Goal: Task Accomplishment & Management: Manage account settings

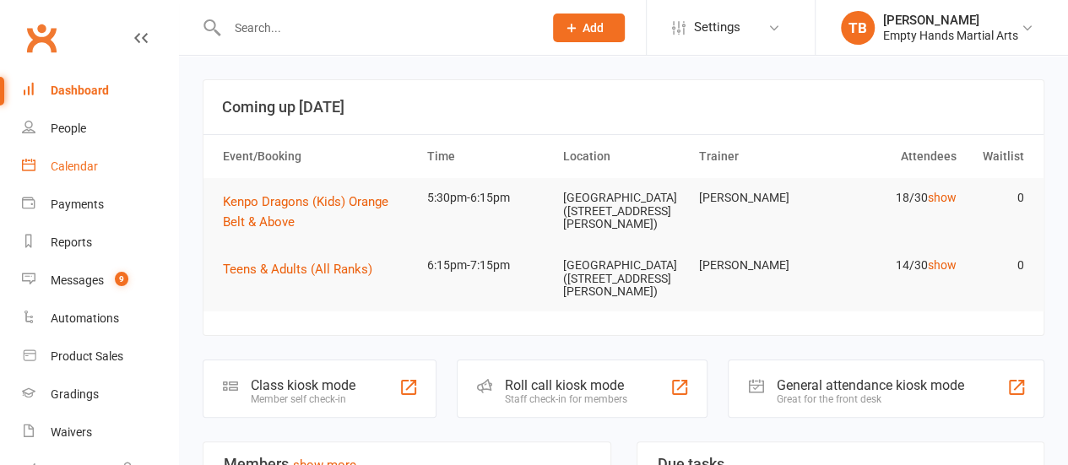
click at [83, 171] on div "Calendar" at bounding box center [74, 167] width 47 height 14
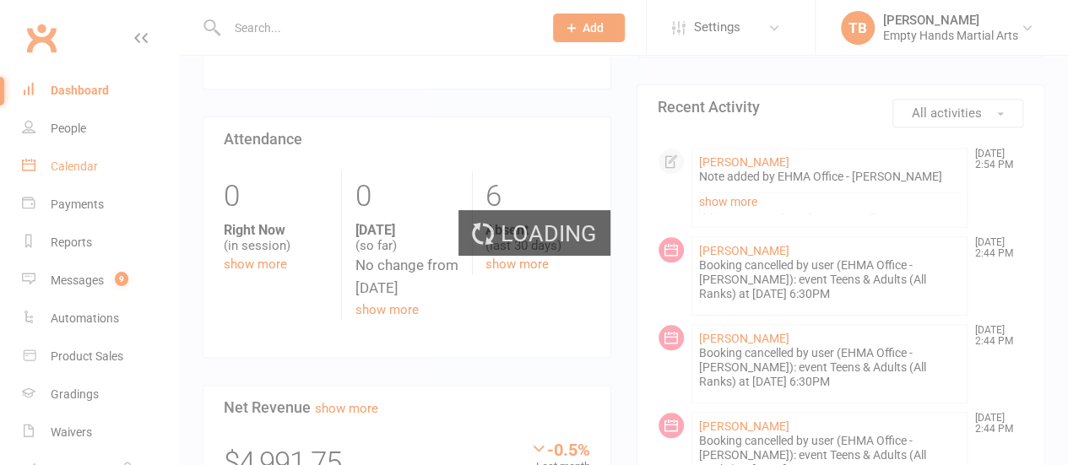
scroll to position [631, 0]
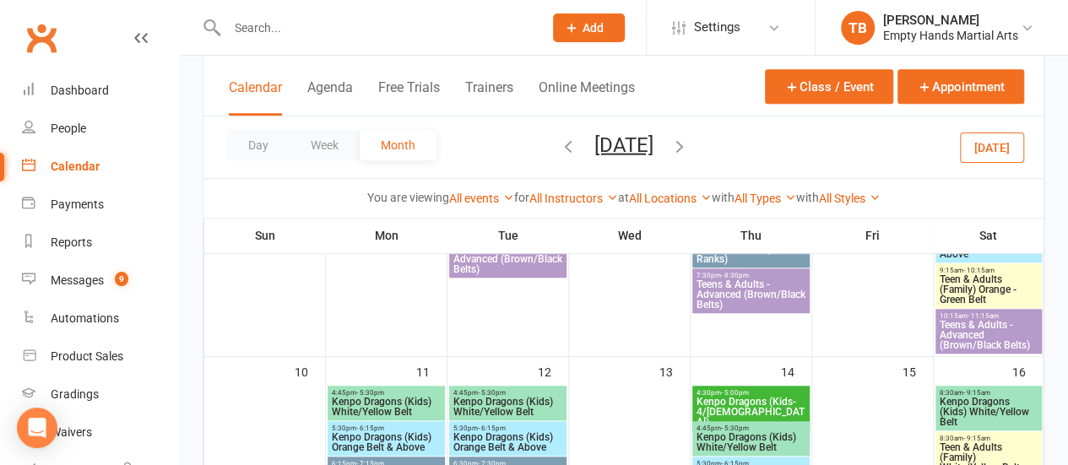
scroll to position [530, 0]
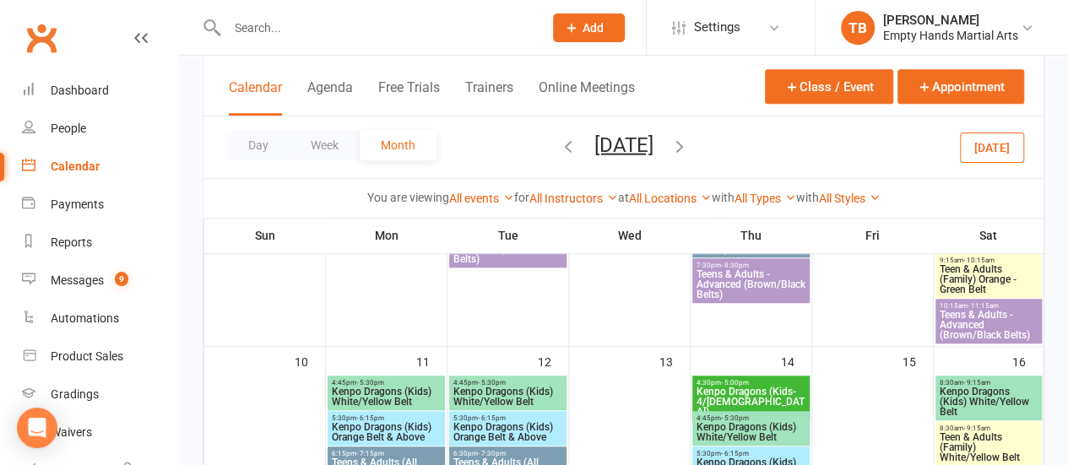
click at [689, 142] on icon "button" at bounding box center [680, 145] width 19 height 19
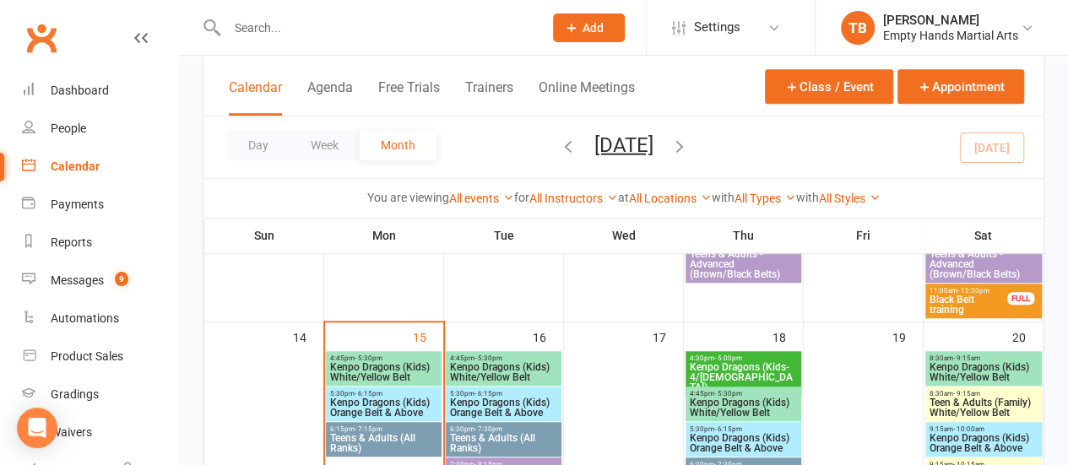
click at [375, 369] on span "Kenpo Dragons (Kids) White/Yellow Belt" at bounding box center [383, 372] width 109 height 20
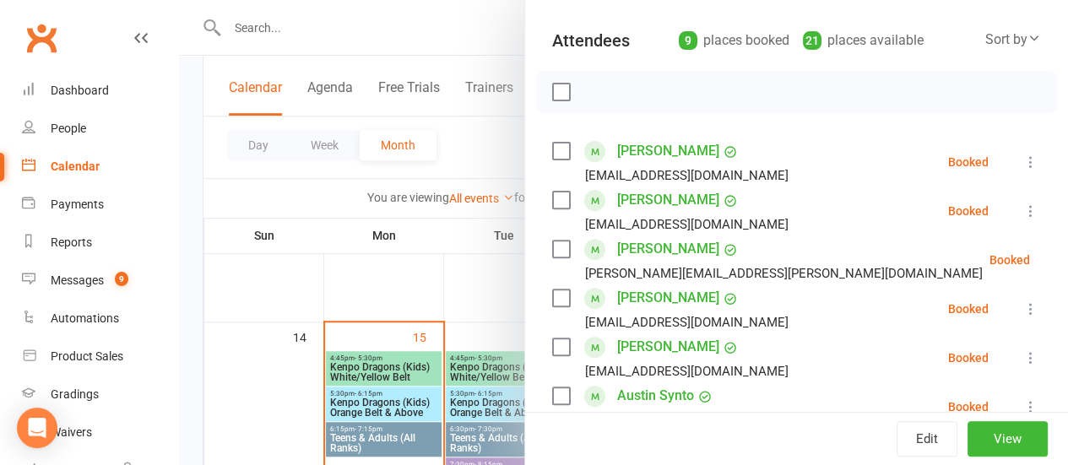
scroll to position [200, 0]
click at [552, 153] on label at bounding box center [560, 151] width 17 height 17
click at [552, 194] on label at bounding box center [560, 200] width 17 height 17
click at [552, 251] on label at bounding box center [560, 249] width 17 height 17
click at [552, 295] on label at bounding box center [560, 298] width 17 height 17
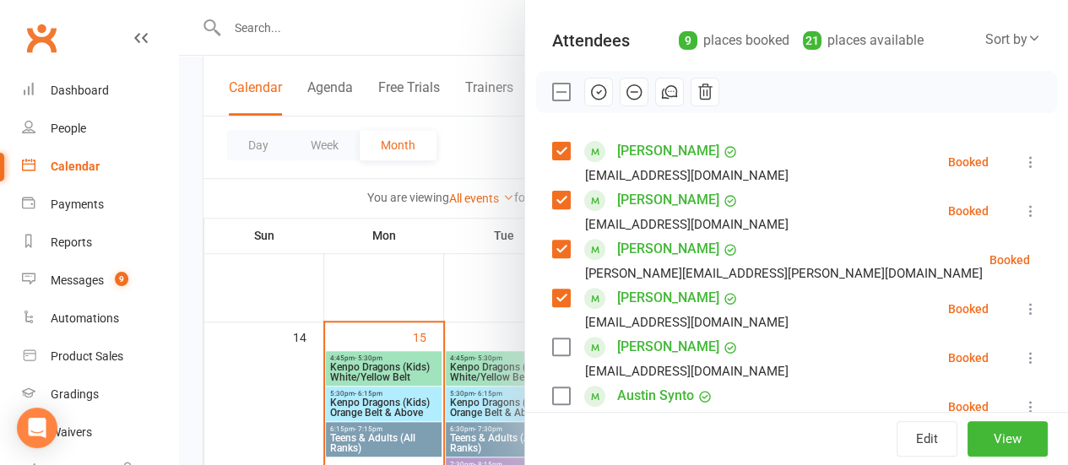
click at [552, 341] on label at bounding box center [560, 347] width 17 height 17
click at [552, 401] on label at bounding box center [560, 396] width 17 height 17
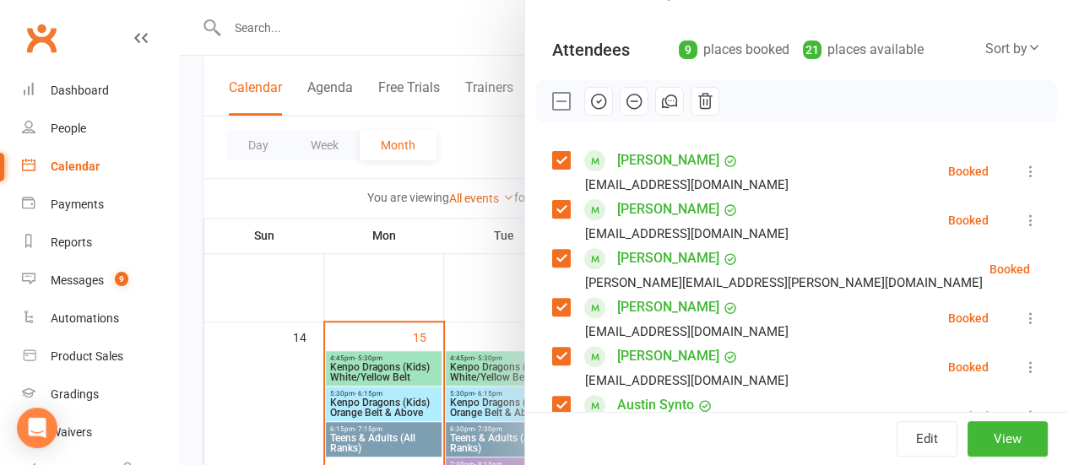
scroll to position [190, 0]
click at [590, 104] on icon "button" at bounding box center [599, 102] width 19 height 19
click at [552, 99] on label at bounding box center [560, 102] width 17 height 17
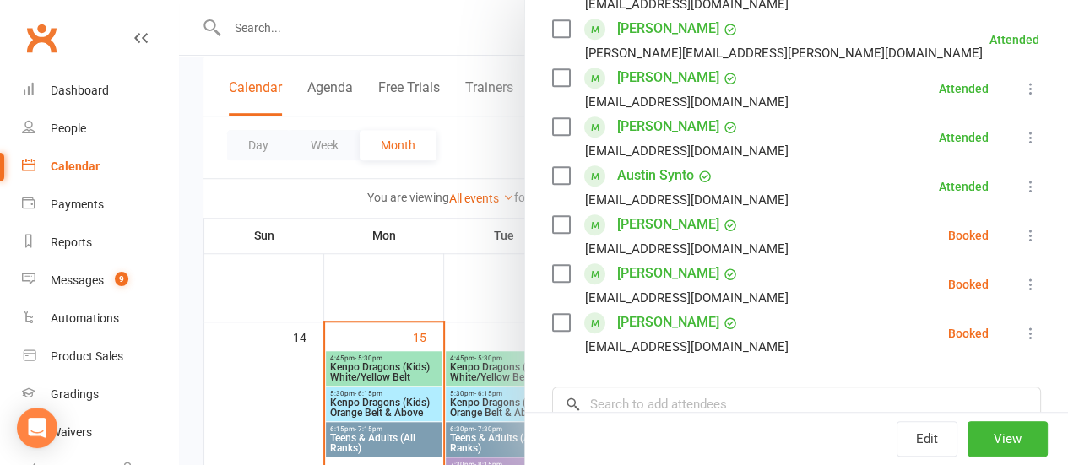
scroll to position [421, 0]
click at [554, 226] on label at bounding box center [560, 223] width 17 height 17
click at [552, 274] on label at bounding box center [560, 272] width 17 height 17
click at [552, 313] on label at bounding box center [560, 321] width 17 height 17
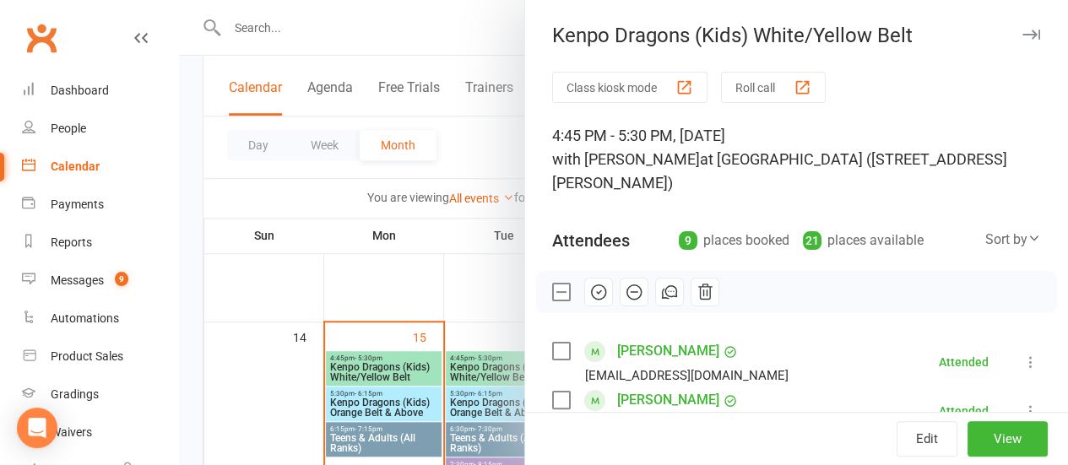
click at [626, 300] on icon "button" at bounding box center [634, 292] width 19 height 19
click at [424, 237] on div at bounding box center [623, 232] width 889 height 465
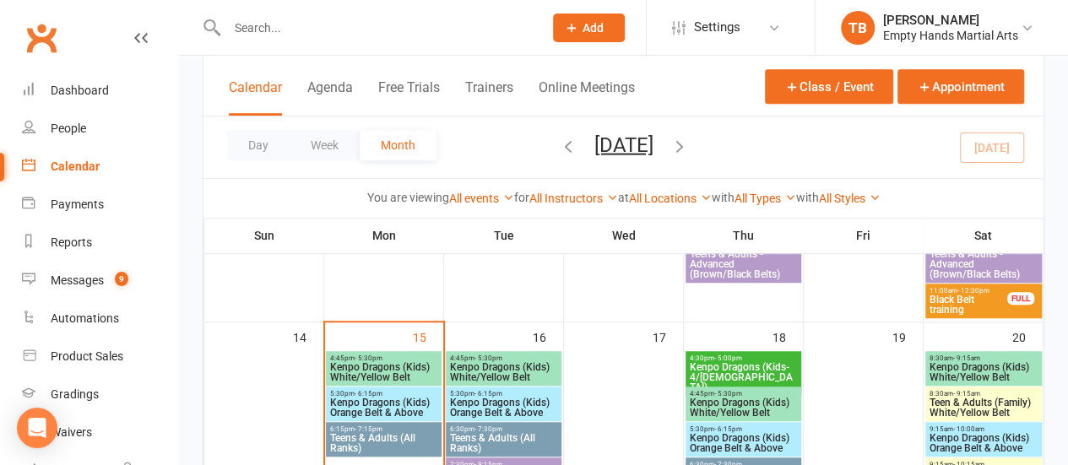
click at [389, 398] on span "Kenpo Dragons (Kids) Orange Belt & Above" at bounding box center [383, 408] width 109 height 20
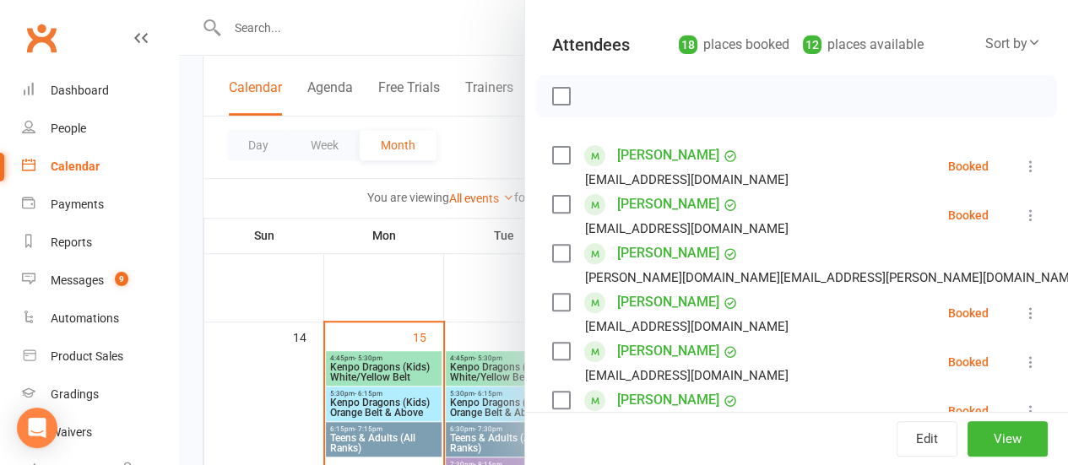
scroll to position [198, 0]
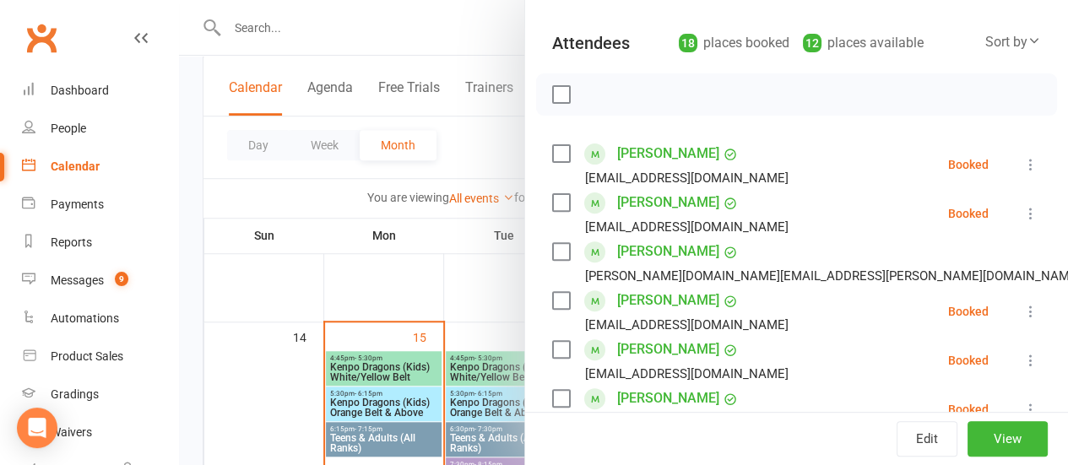
click at [553, 152] on label at bounding box center [560, 153] width 17 height 17
click at [552, 194] on label at bounding box center [560, 202] width 17 height 17
click at [552, 300] on label at bounding box center [560, 300] width 17 height 17
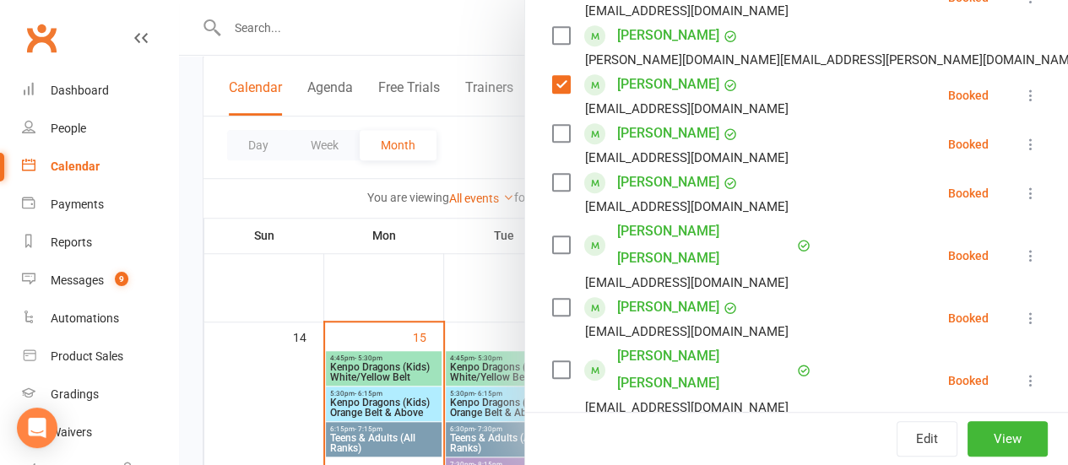
scroll to position [429, 0]
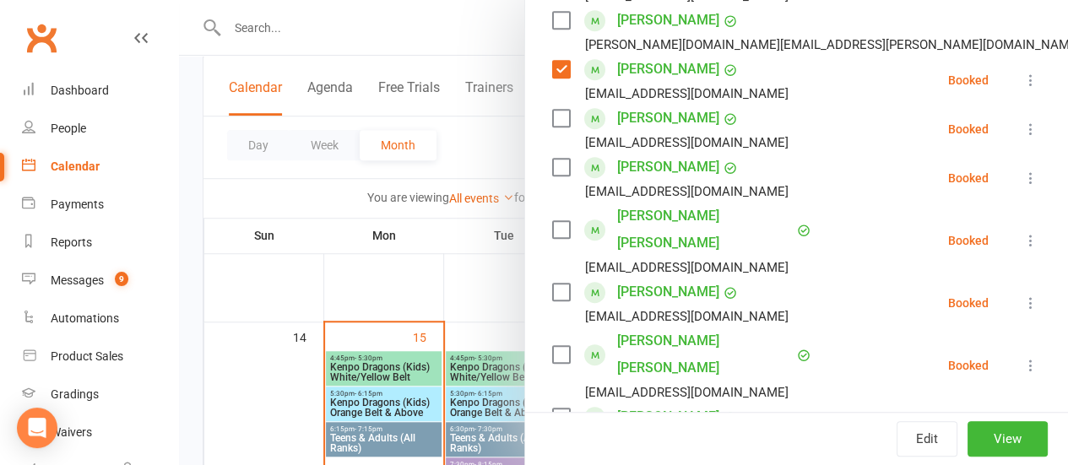
click at [538, 220] on div "Class kiosk mode Roll call 5:30 PM - 6:15 PM, [DATE] with [PERSON_NAME] at [GEO…" at bounding box center [796, 396] width 543 height 1506
click at [552, 221] on label at bounding box center [560, 229] width 17 height 17
click at [552, 284] on label at bounding box center [560, 292] width 17 height 17
click at [554, 346] on label at bounding box center [560, 354] width 17 height 17
click at [552, 409] on label at bounding box center [560, 417] width 17 height 17
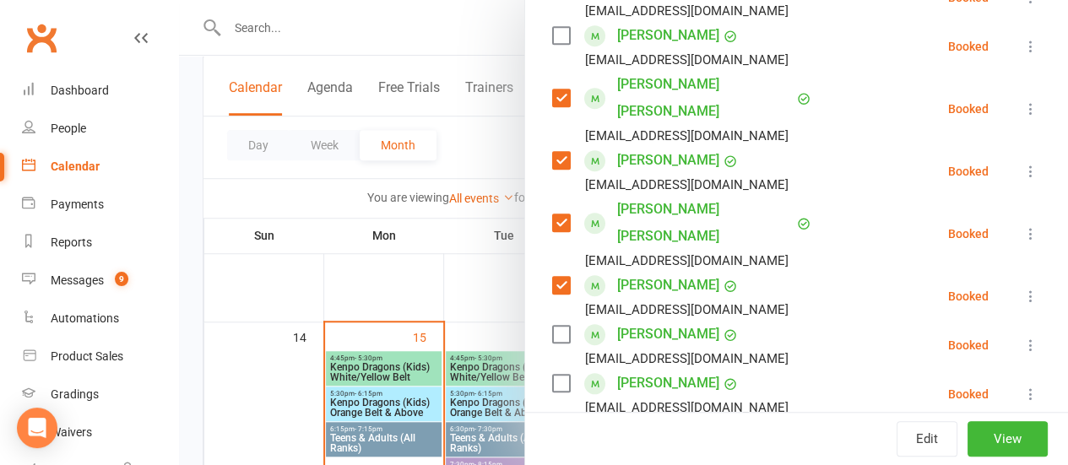
scroll to position [578, 0]
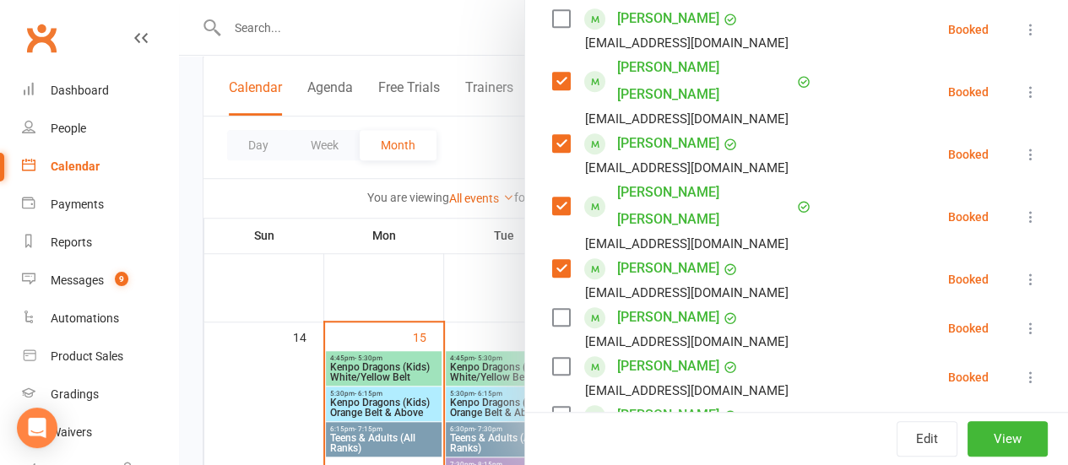
click at [552, 309] on label at bounding box center [560, 317] width 17 height 17
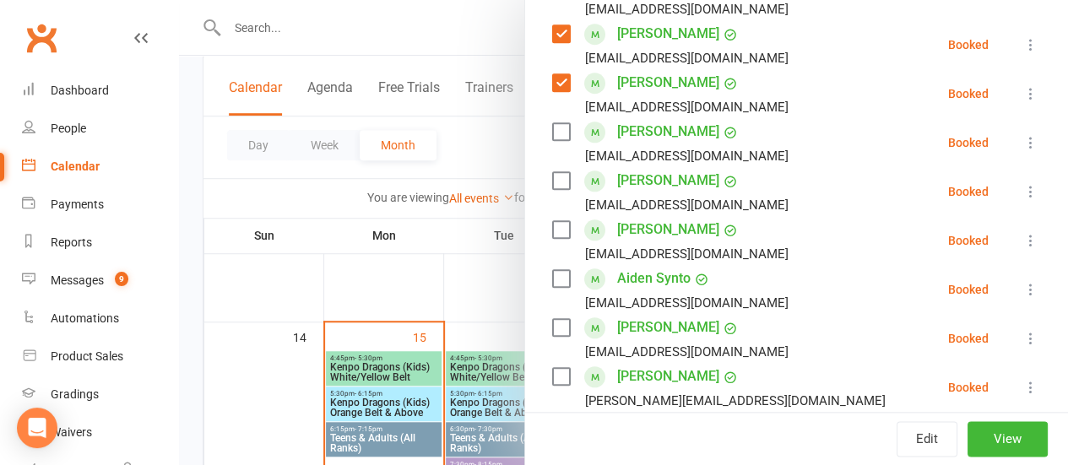
scroll to position [816, 0]
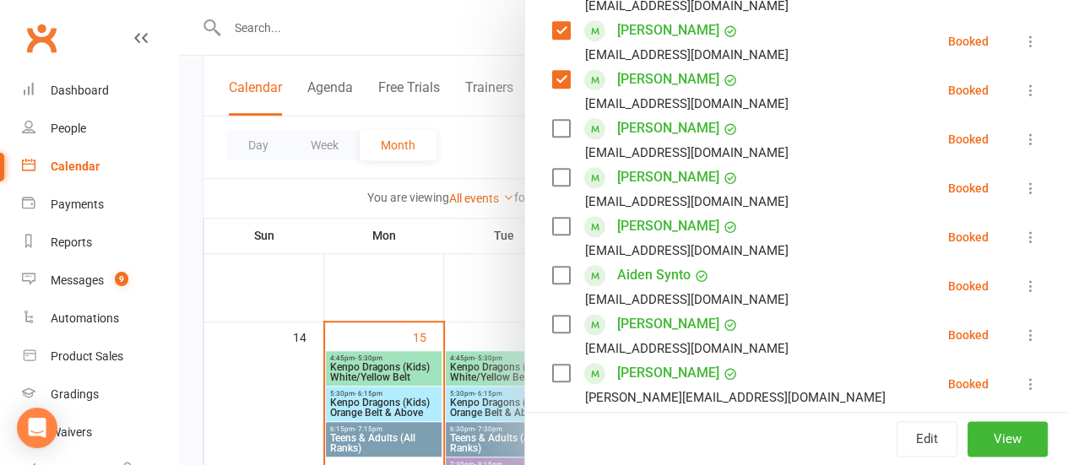
click at [556, 267] on label at bounding box center [560, 275] width 17 height 17
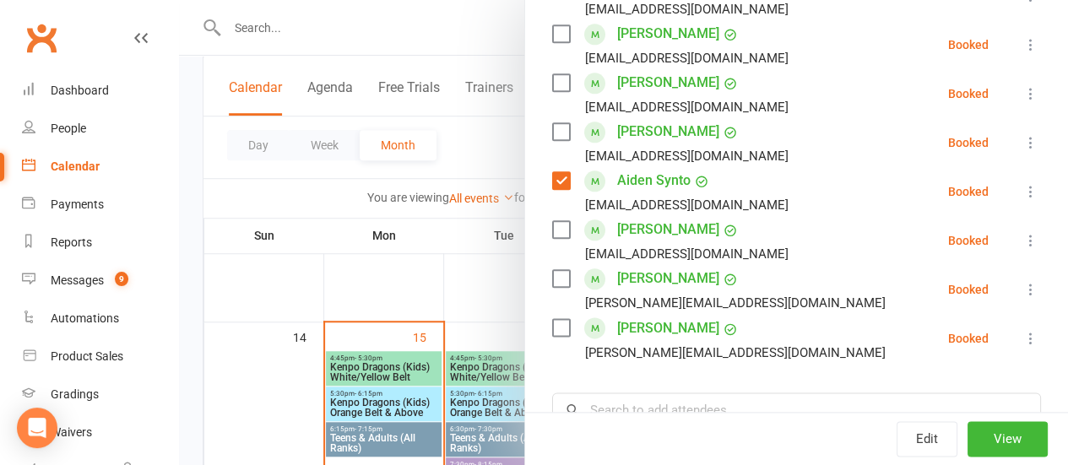
scroll to position [912, 0]
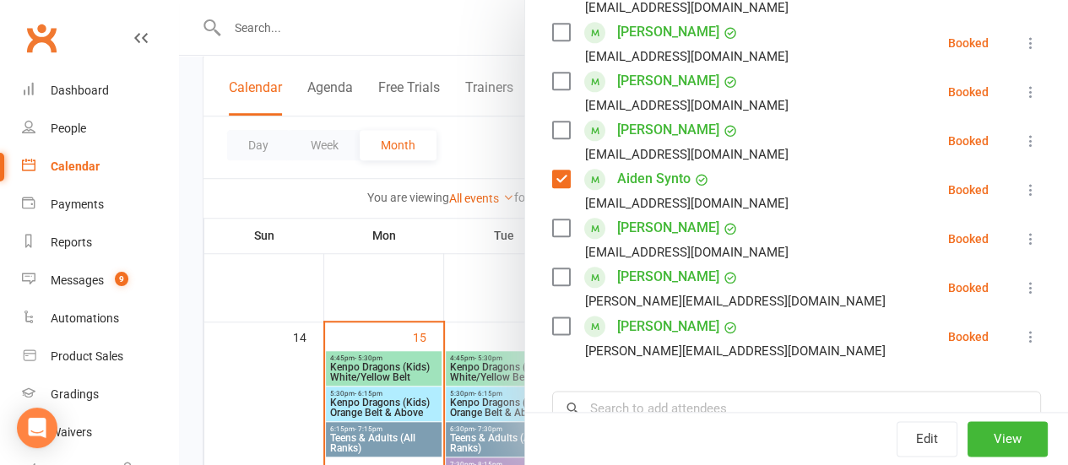
click at [552, 269] on label at bounding box center [560, 277] width 17 height 17
click at [552, 318] on label at bounding box center [560, 326] width 17 height 17
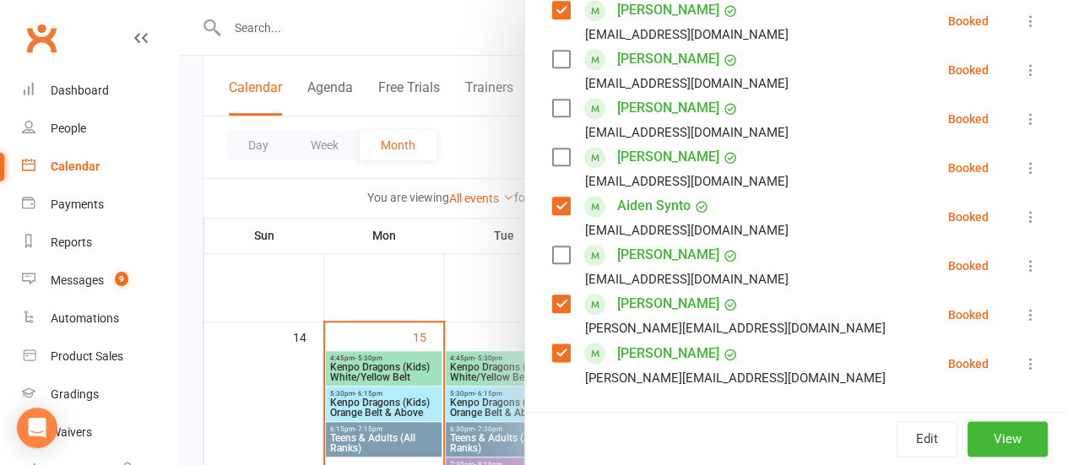
scroll to position [1020, 0]
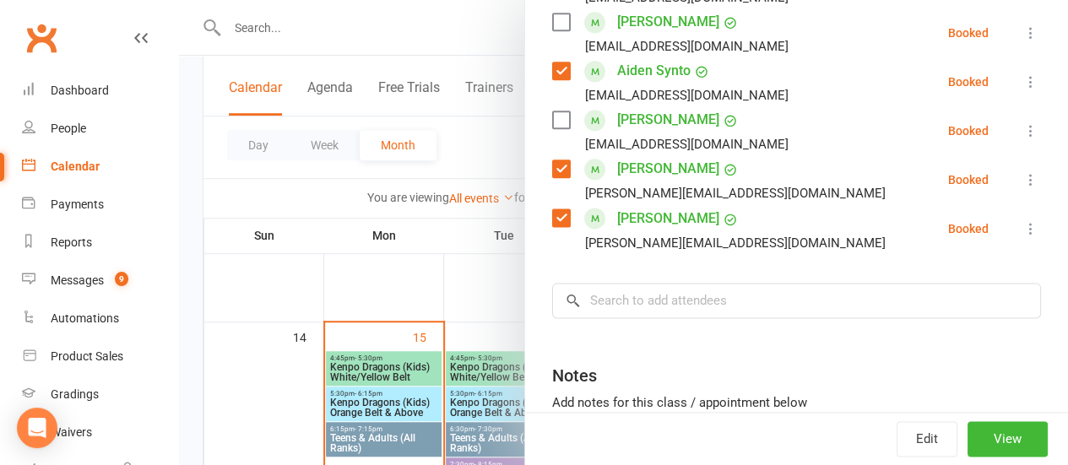
click at [762, 351] on div "Notes" at bounding box center [796, 371] width 489 height 41
click at [767, 283] on input "search" at bounding box center [796, 300] width 489 height 35
type input "n"
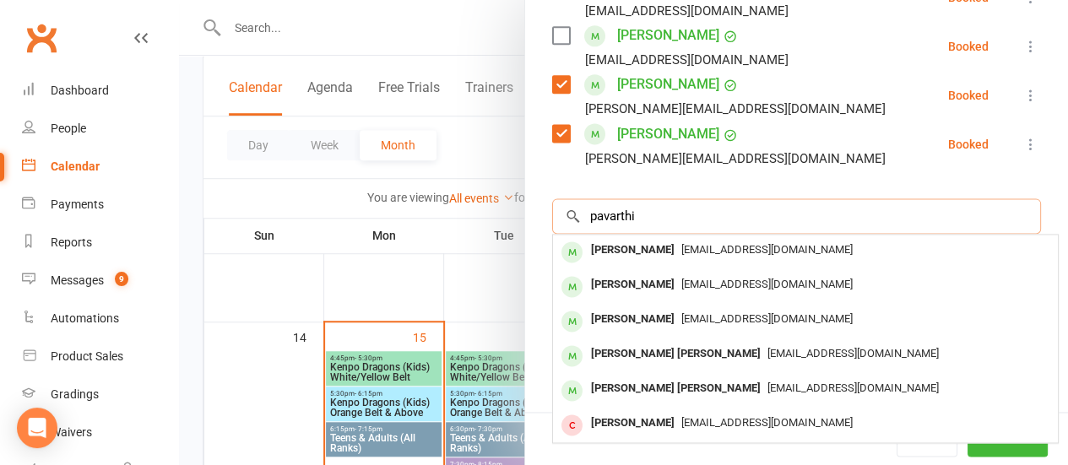
scroll to position [1106, 2]
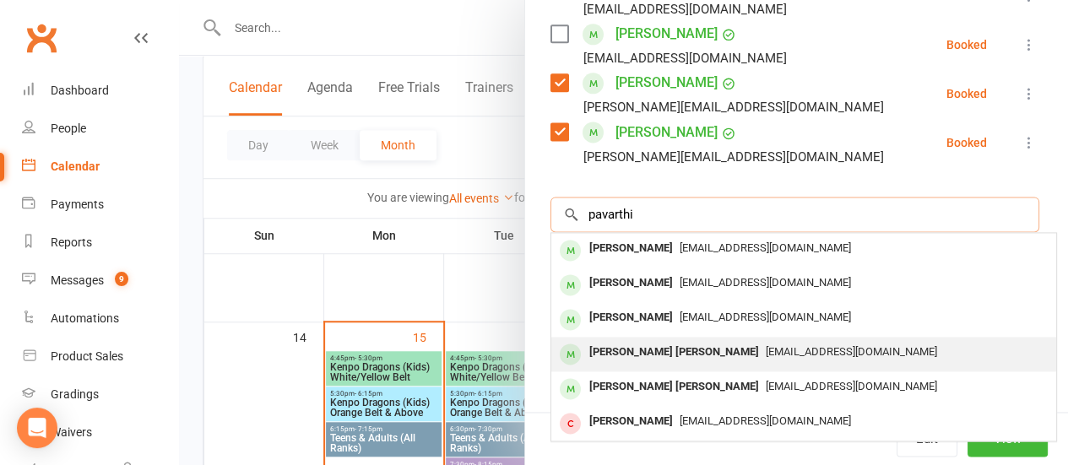
type input "pavarthi"
click at [720, 340] on div "[EMAIL_ADDRESS][DOMAIN_NAME]" at bounding box center [804, 352] width 492 height 24
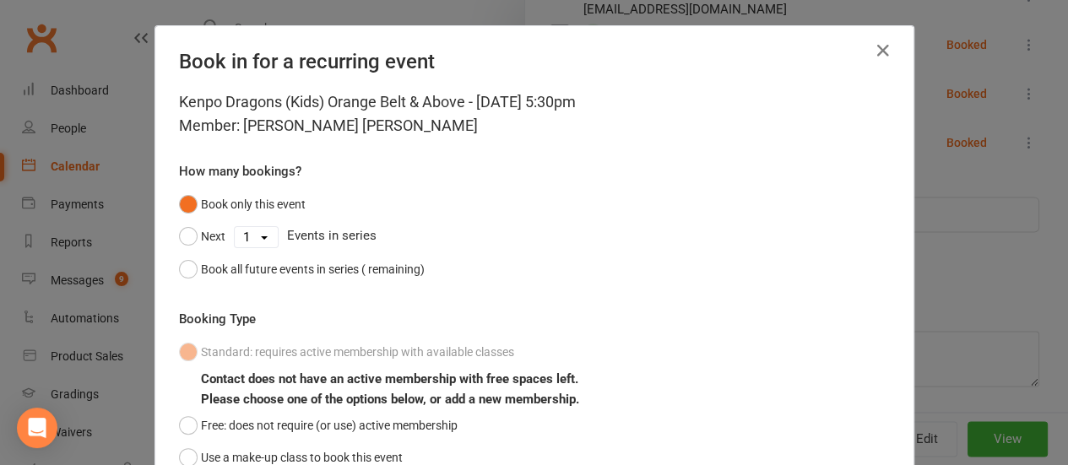
scroll to position [1106, 0]
click at [323, 430] on button "Free: does not require (or use) active membership" at bounding box center [318, 426] width 279 height 32
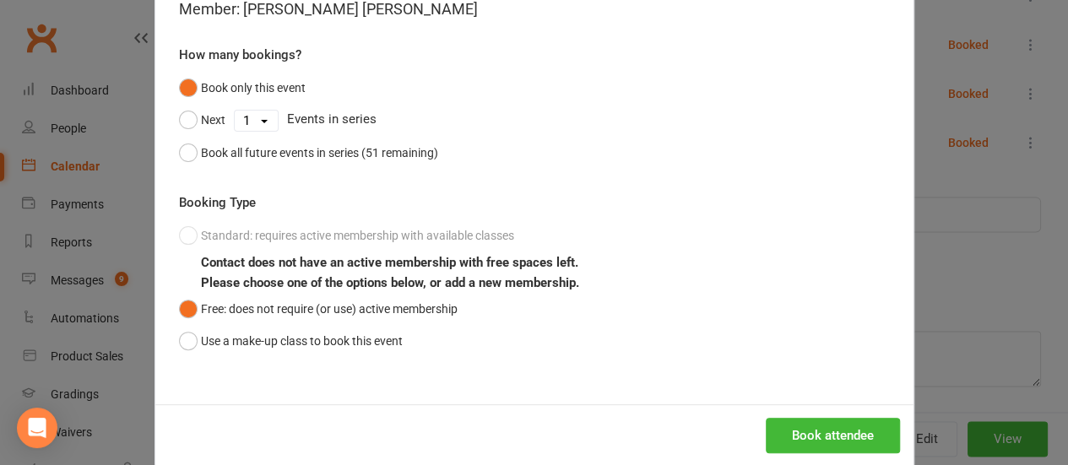
scroll to position [124, 0]
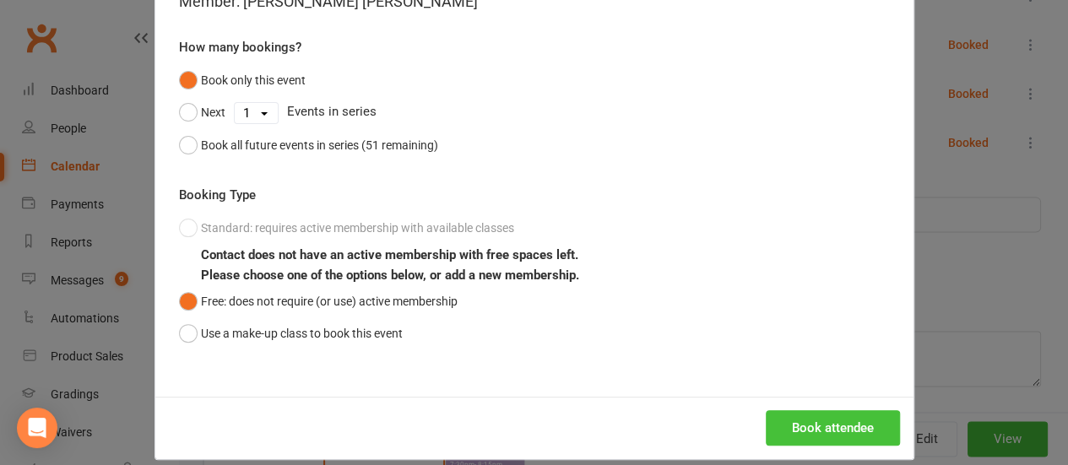
click at [827, 426] on button "Book attendee" at bounding box center [833, 427] width 134 height 35
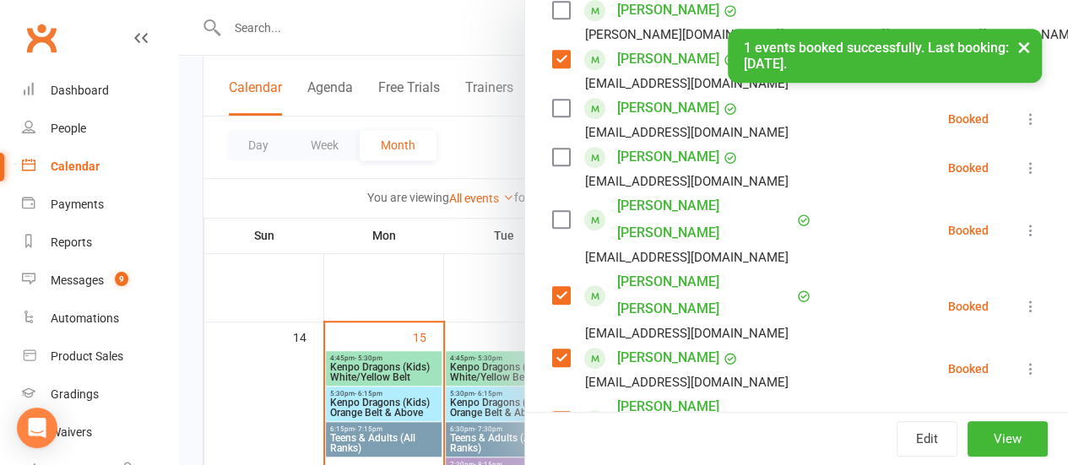
scroll to position [427, 0]
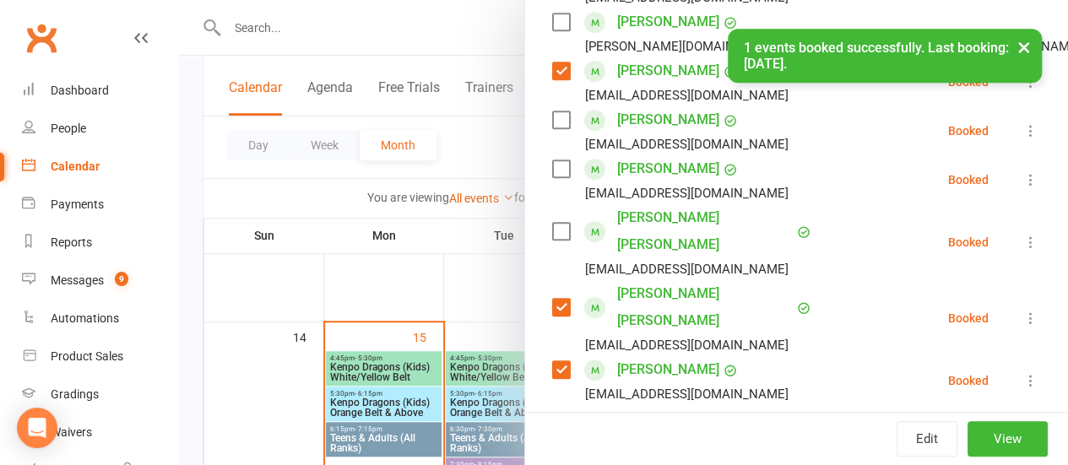
click at [552, 223] on label at bounding box center [560, 231] width 17 height 17
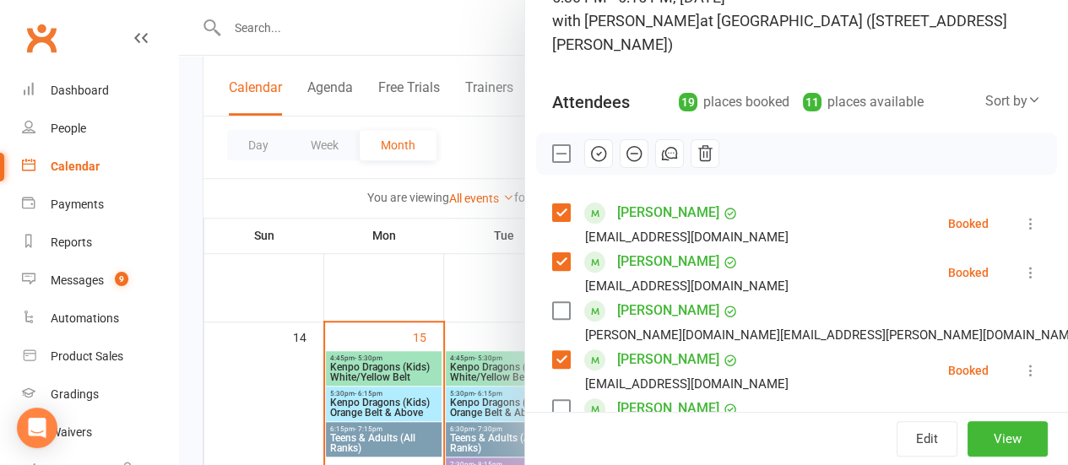
scroll to position [137, 0]
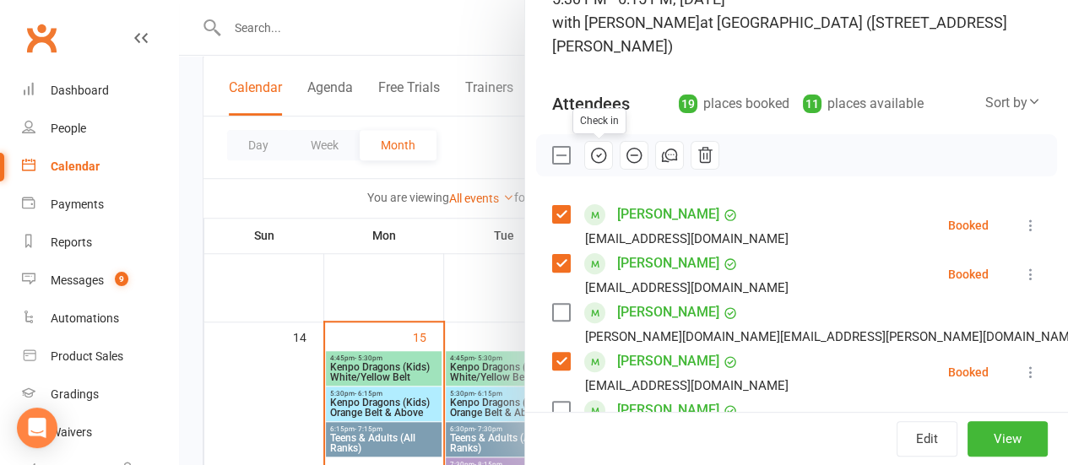
click at [590, 157] on icon "button" at bounding box center [599, 155] width 19 height 19
click at [552, 155] on label at bounding box center [560, 155] width 17 height 17
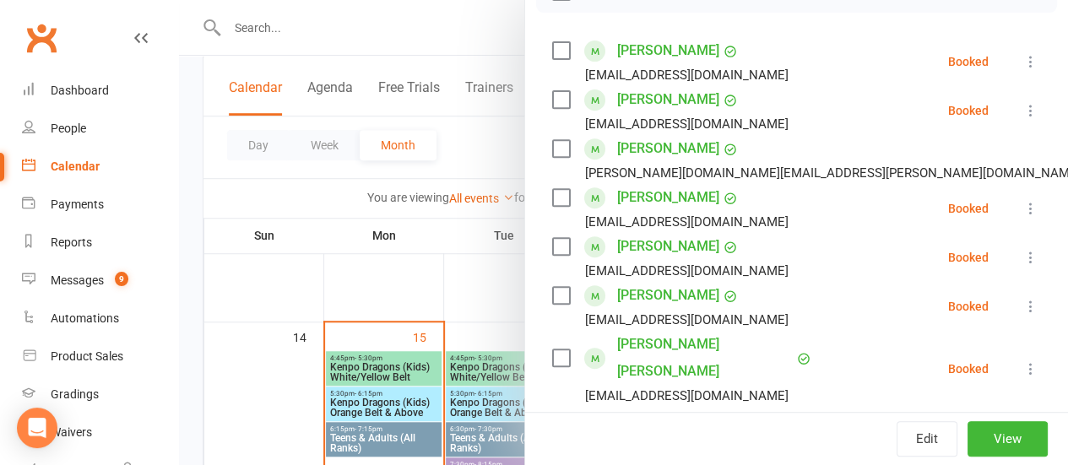
scroll to position [301, 0]
click at [552, 146] on label at bounding box center [560, 148] width 17 height 17
click at [552, 250] on label at bounding box center [560, 246] width 17 height 17
click at [552, 291] on label at bounding box center [560, 295] width 17 height 17
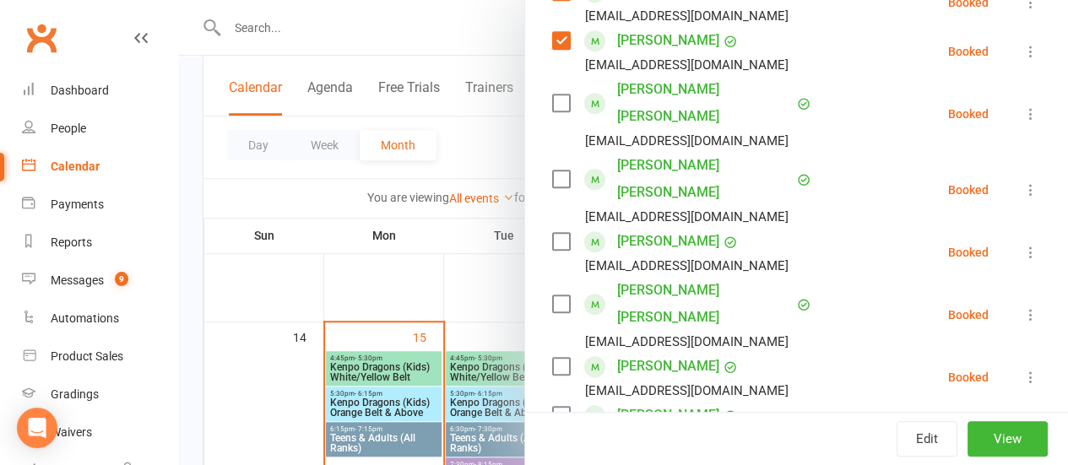
scroll to position [557, 0]
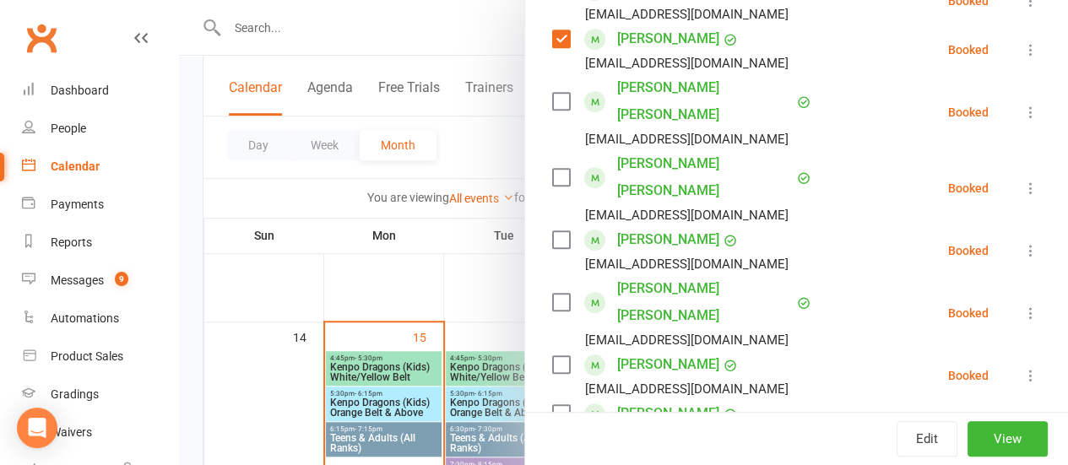
click at [552, 454] on label at bounding box center [560, 462] width 17 height 17
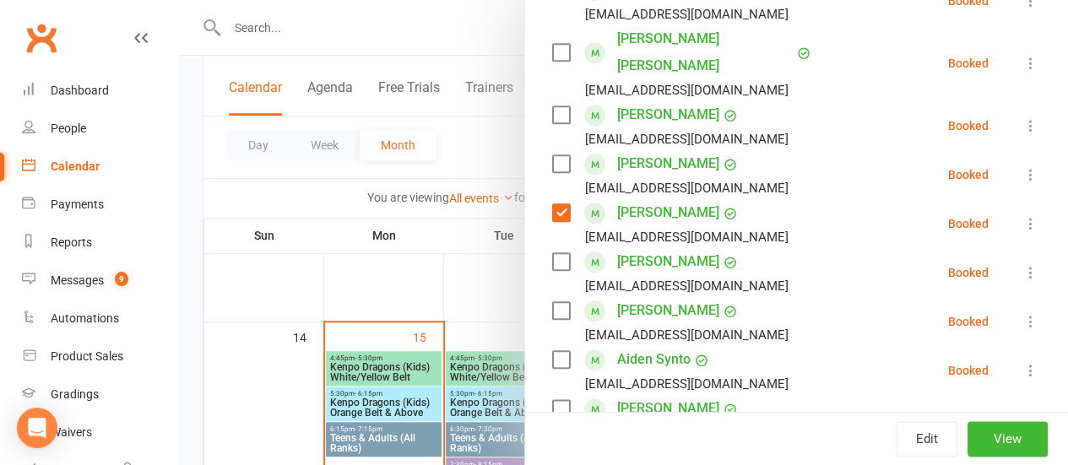
scroll to position [811, 0]
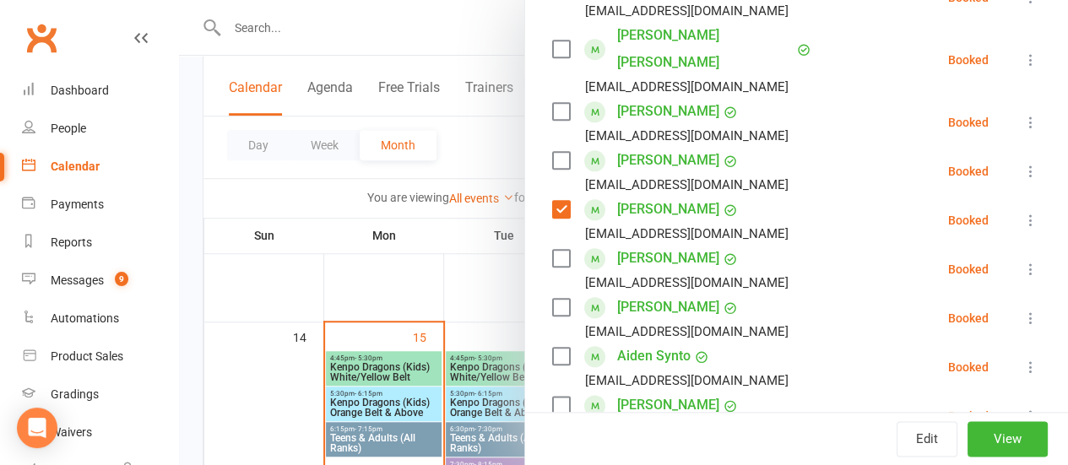
click at [552, 250] on label at bounding box center [560, 258] width 17 height 17
click at [552, 299] on label at bounding box center [560, 307] width 17 height 17
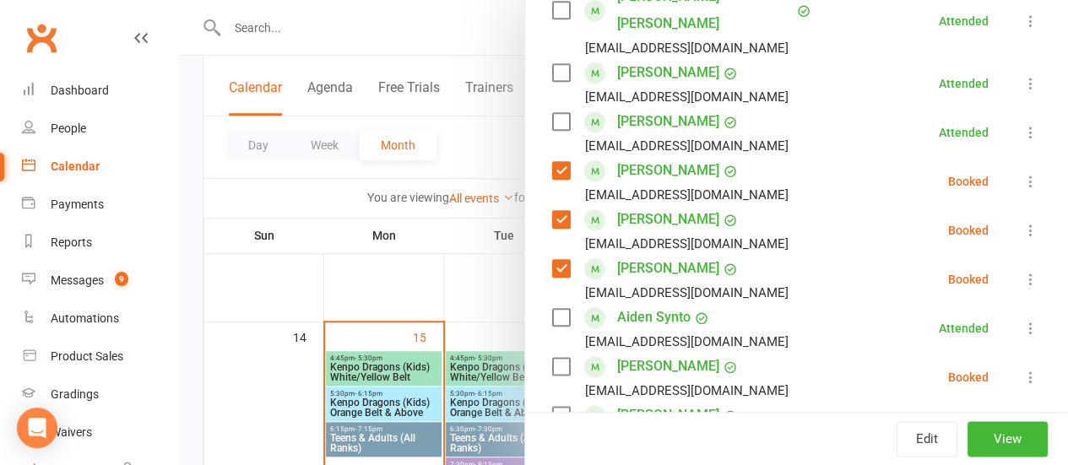
scroll to position [863, 0]
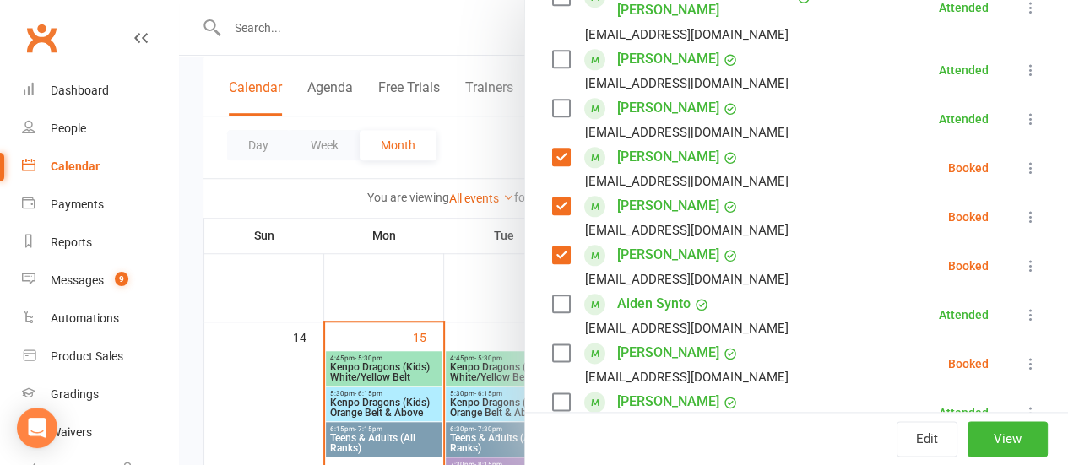
click at [557, 340] on div "[PERSON_NAME] [EMAIL_ADDRESS][DOMAIN_NAME]" at bounding box center [673, 364] width 243 height 49
click at [552, 345] on label at bounding box center [560, 353] width 17 height 17
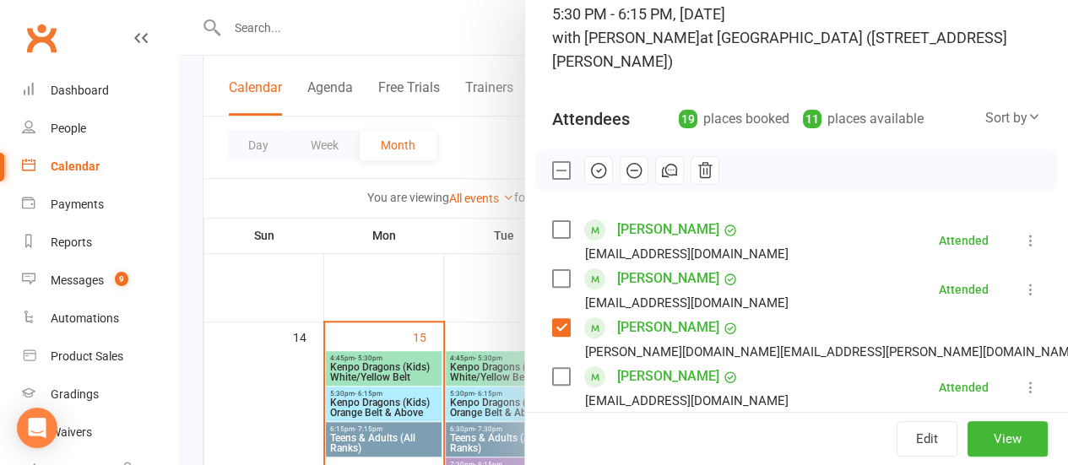
scroll to position [122, 0]
click at [628, 175] on icon "button" at bounding box center [634, 170] width 19 height 19
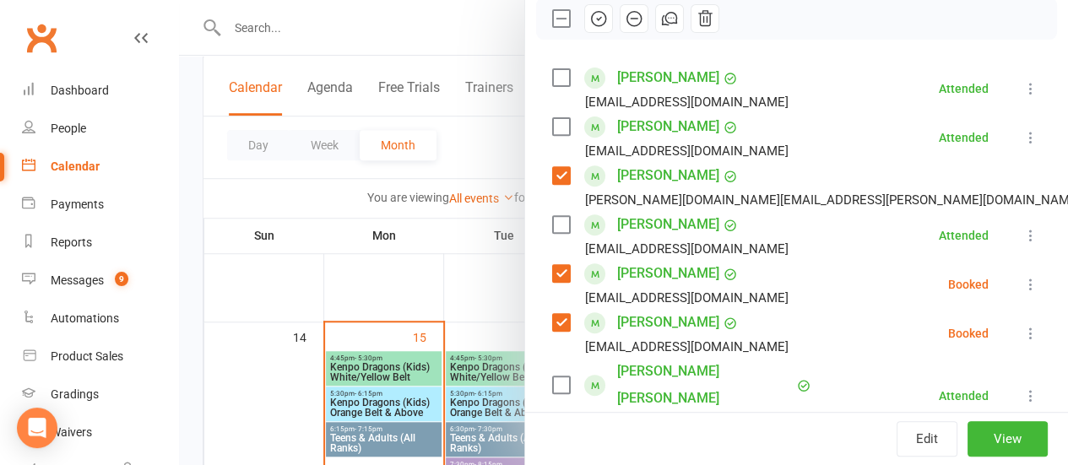
scroll to position [275, 0]
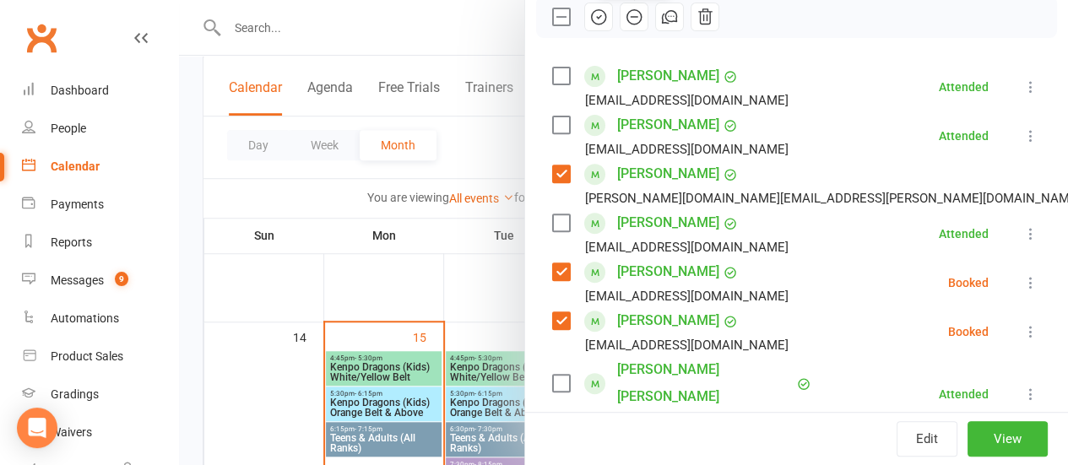
click at [627, 18] on icon "button" at bounding box center [634, 17] width 19 height 19
click at [194, 101] on div at bounding box center [623, 232] width 889 height 465
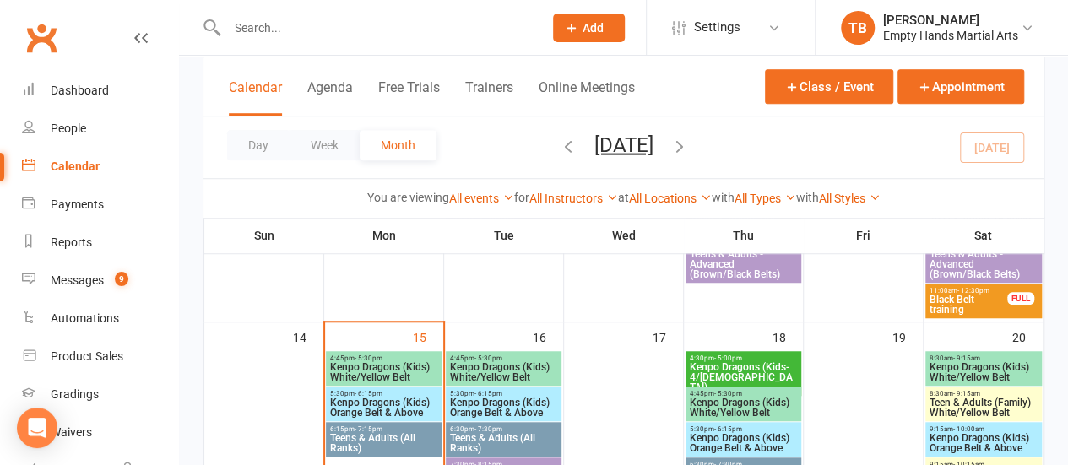
click at [361, 398] on span "Kenpo Dragons (Kids) Orange Belt & Above" at bounding box center [383, 408] width 109 height 20
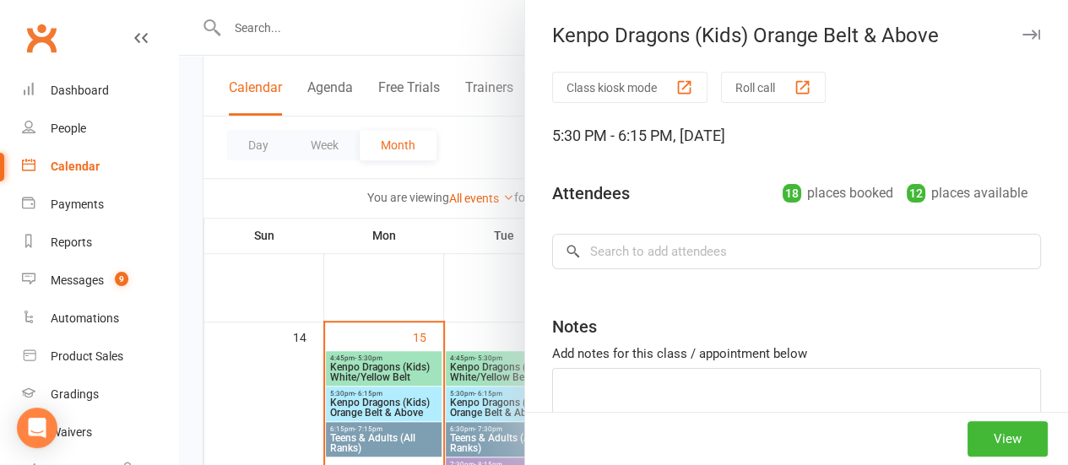
scroll to position [93, 0]
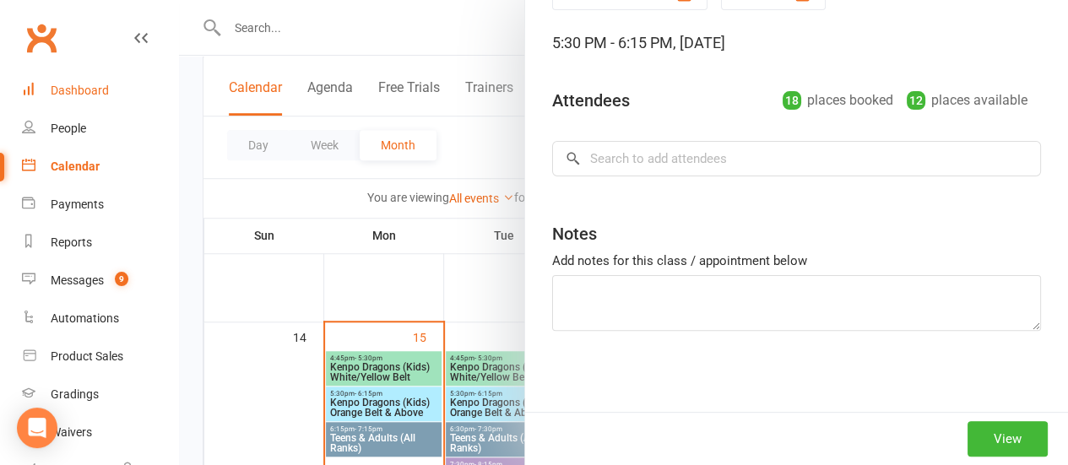
click at [90, 85] on div "Dashboard" at bounding box center [80, 91] width 58 height 14
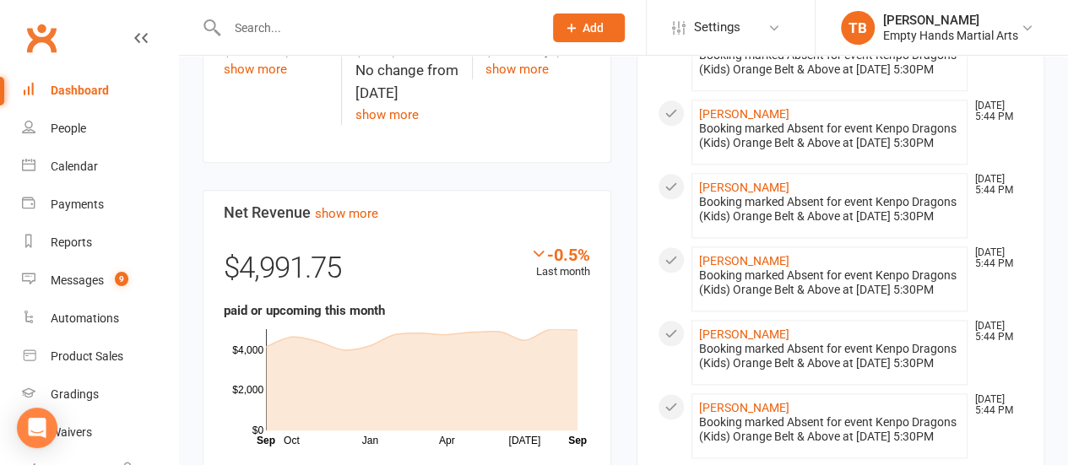
scroll to position [776, 0]
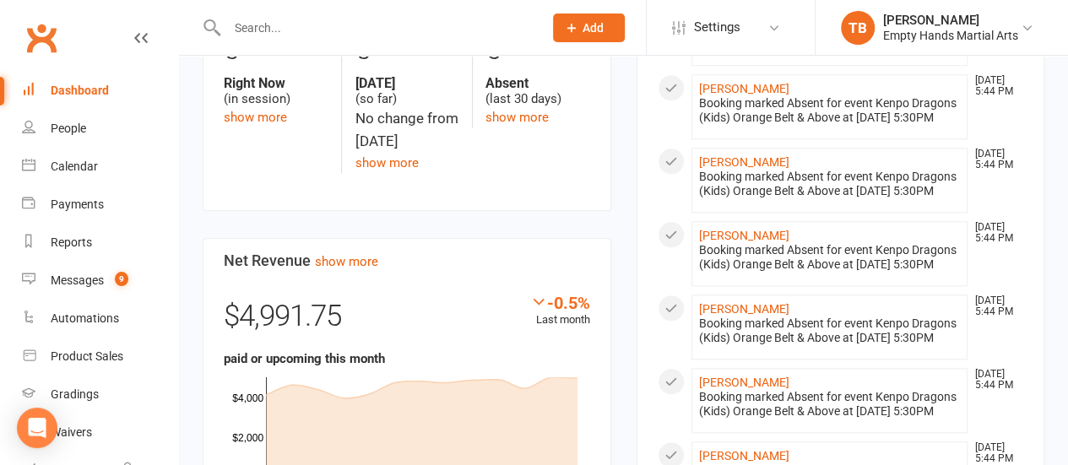
click at [267, 36] on input "text" at bounding box center [377, 28] width 310 height 24
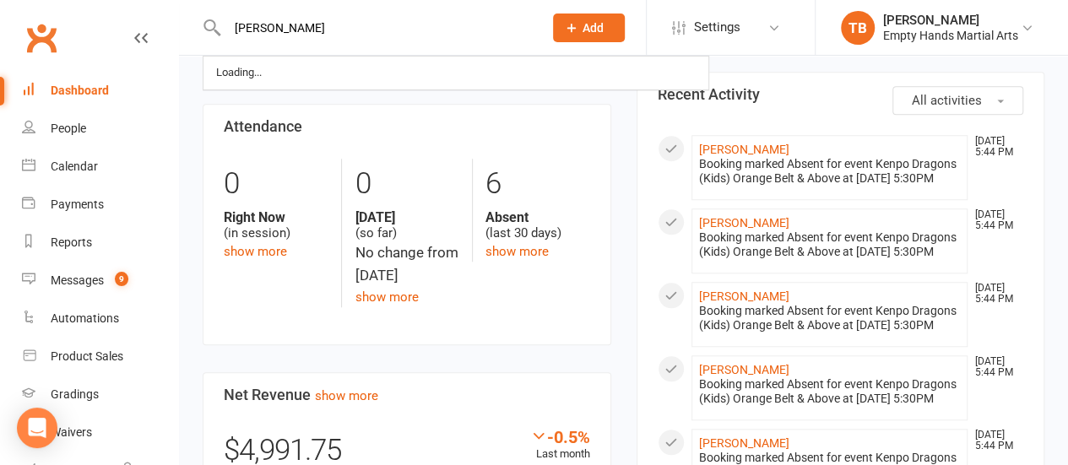
scroll to position [643, 0]
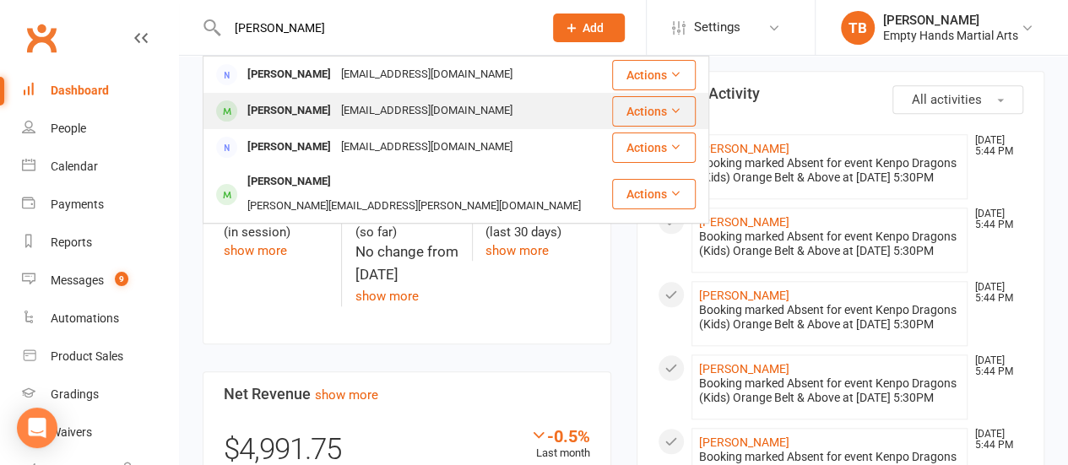
type input "[PERSON_NAME]"
click at [375, 114] on div "[EMAIL_ADDRESS][DOMAIN_NAME]" at bounding box center [427, 111] width 182 height 24
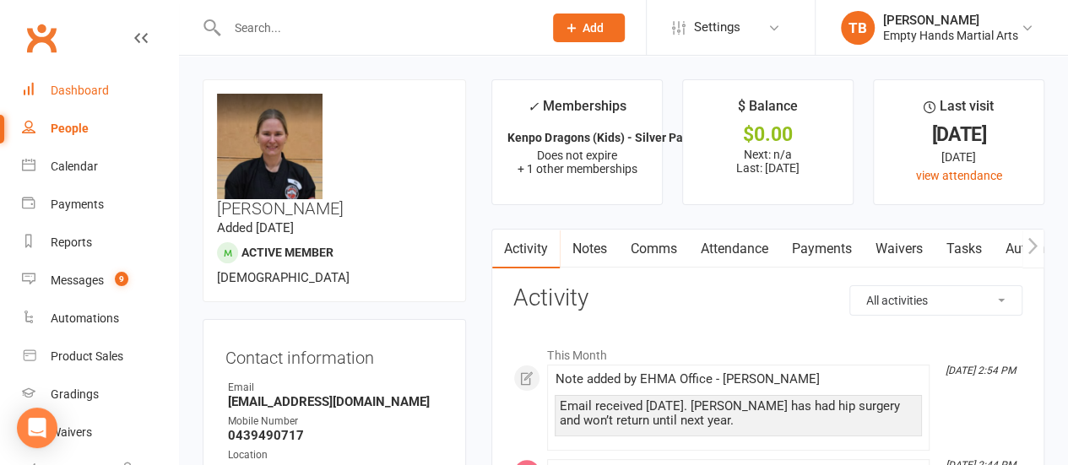
click at [77, 90] on div "Dashboard" at bounding box center [80, 91] width 58 height 14
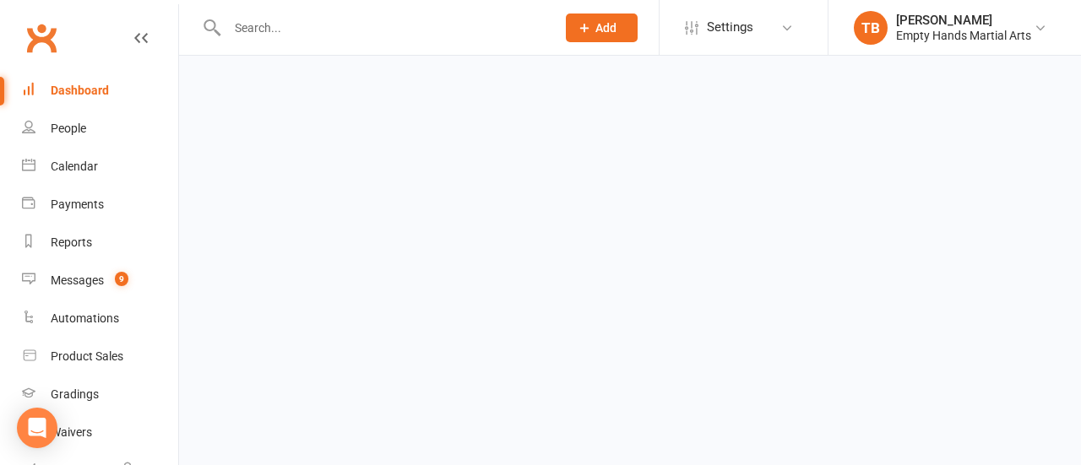
click at [193, 79] on html "Prospect Member Non-attending contact Class / event Appointment Grading event T…" at bounding box center [540, 39] width 1081 height 79
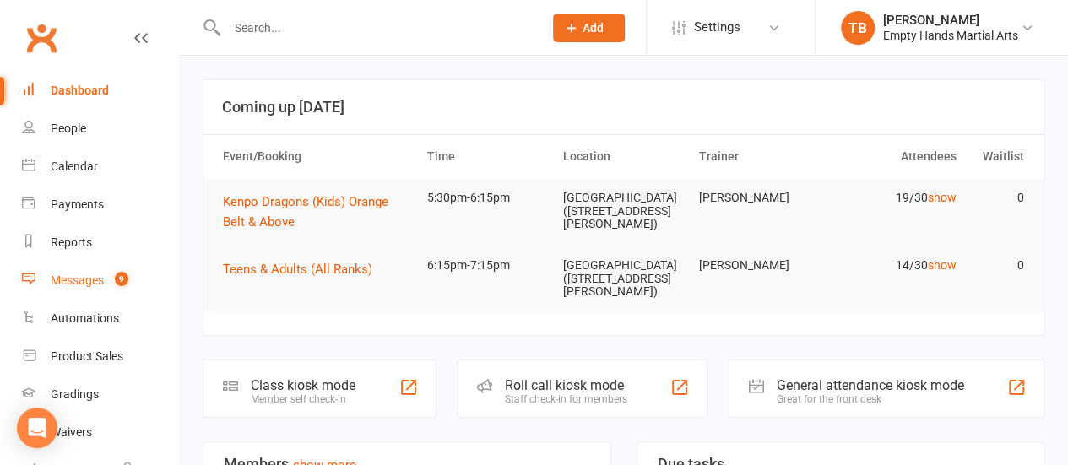
click at [100, 271] on link "Messages 9" at bounding box center [100, 281] width 156 height 38
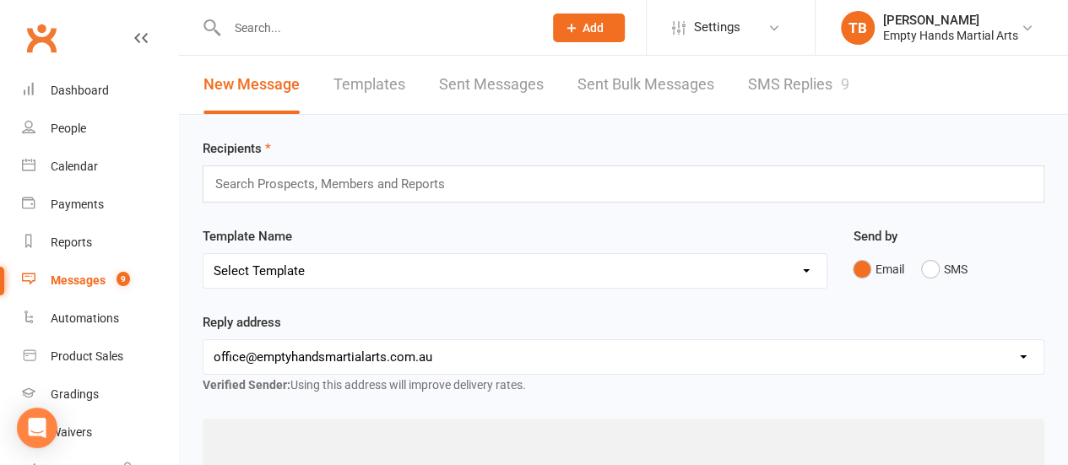
click at [794, 75] on link "SMS Replies 9" at bounding box center [798, 85] width 101 height 58
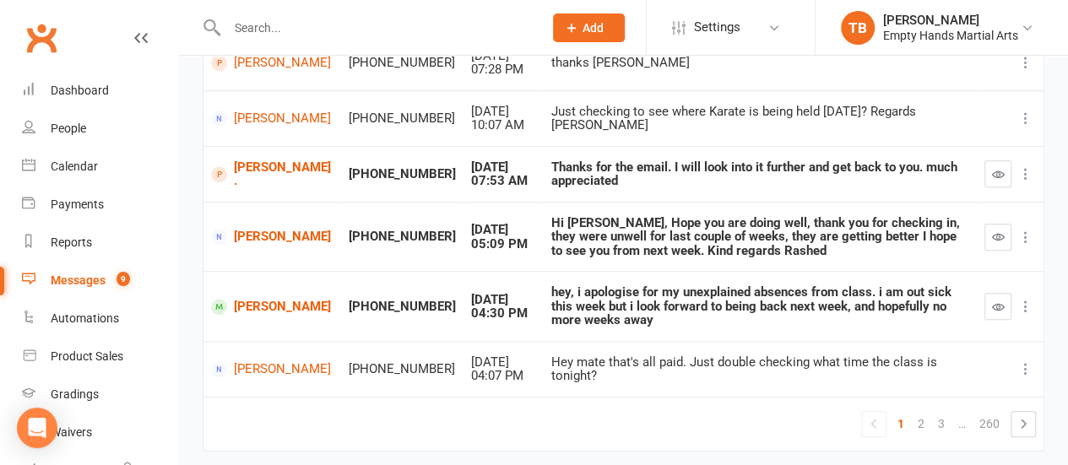
scroll to position [465, 0]
click at [997, 300] on icon "button" at bounding box center [998, 306] width 13 height 13
click at [90, 97] on div "Dashboard" at bounding box center [80, 91] width 58 height 14
